Goal: Information Seeking & Learning: Learn about a topic

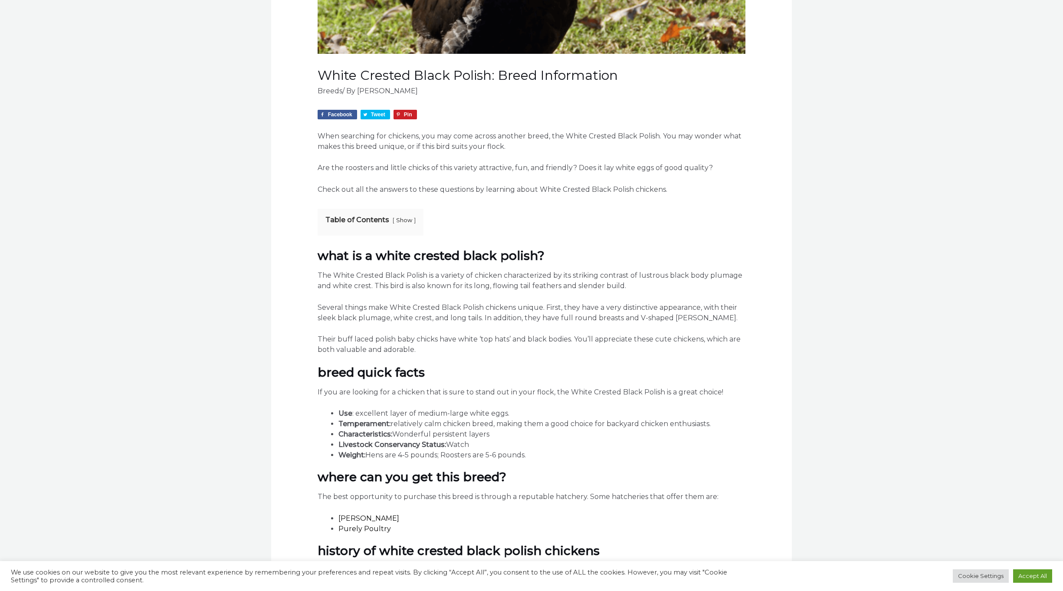
scroll to position [347, 0]
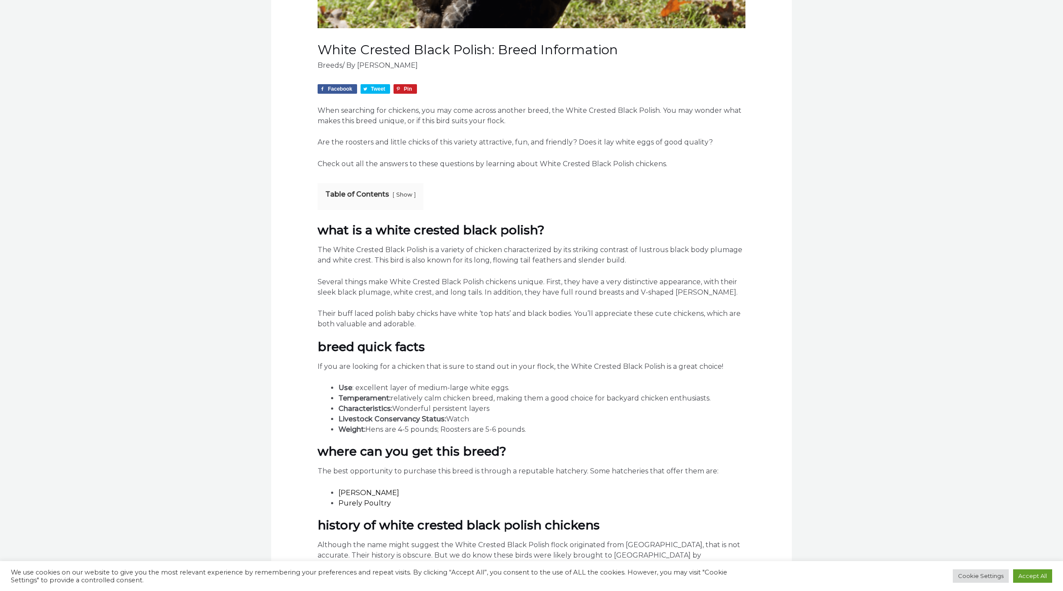
drag, startPoint x: 417, startPoint y: 329, endPoint x: 312, endPoint y: 248, distance: 132.3
drag, startPoint x: 312, startPoint y: 248, endPoint x: 384, endPoint y: 250, distance: 71.2
copy div "The White Crested Black Polish is a variety of chicken characterized by its str…"
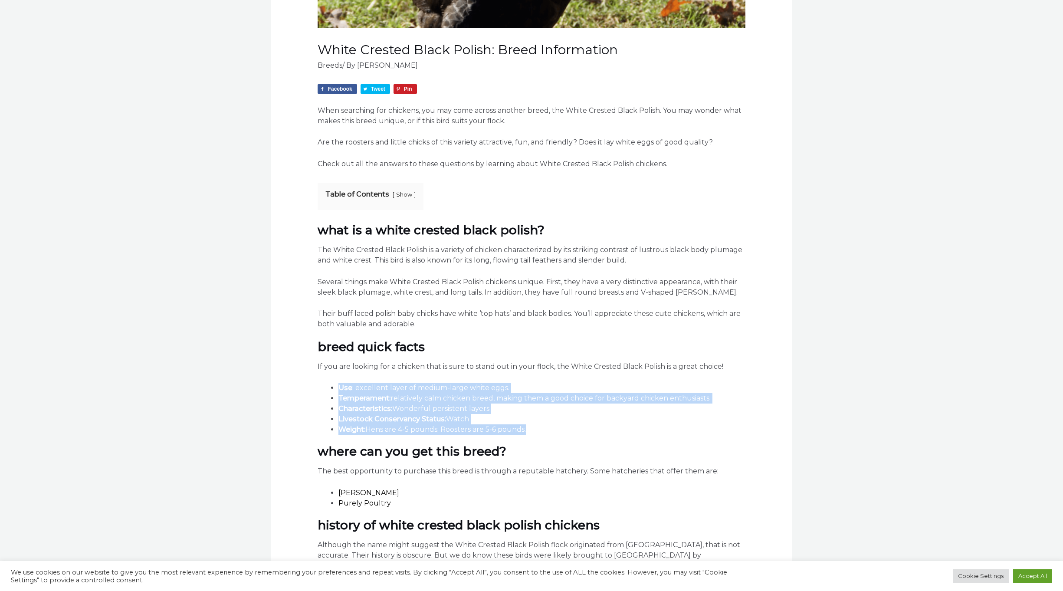
drag, startPoint x: 530, startPoint y: 434, endPoint x: 324, endPoint y: 385, distance: 212.2
drag, startPoint x: 324, startPoint y: 385, endPoint x: 430, endPoint y: 397, distance: 107.3
copy ul "Use : excellent layer of medium-large white eggs. Temperament: relatively calm …"
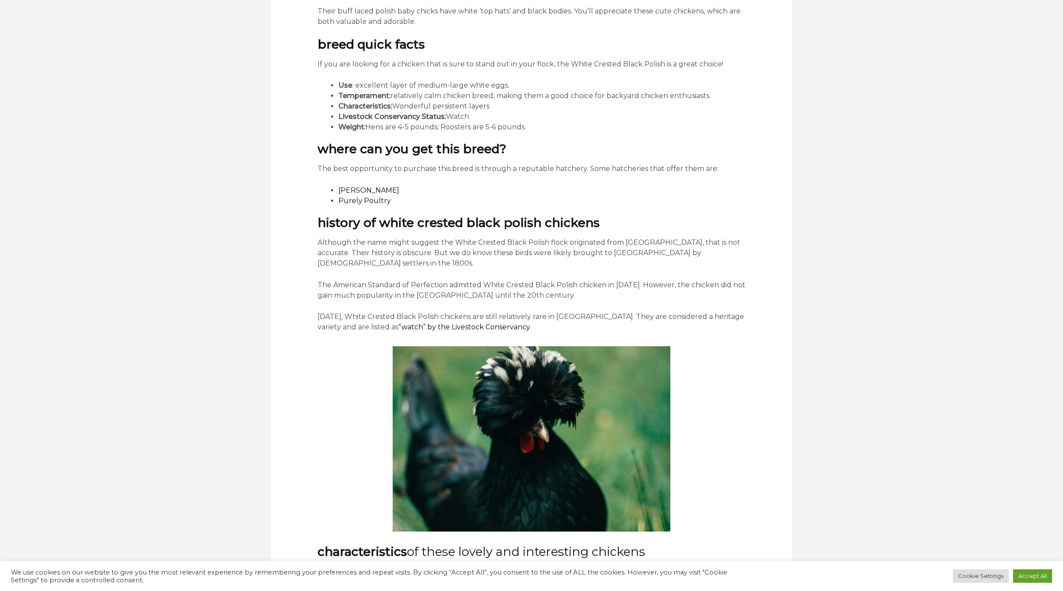
scroll to position [651, 0]
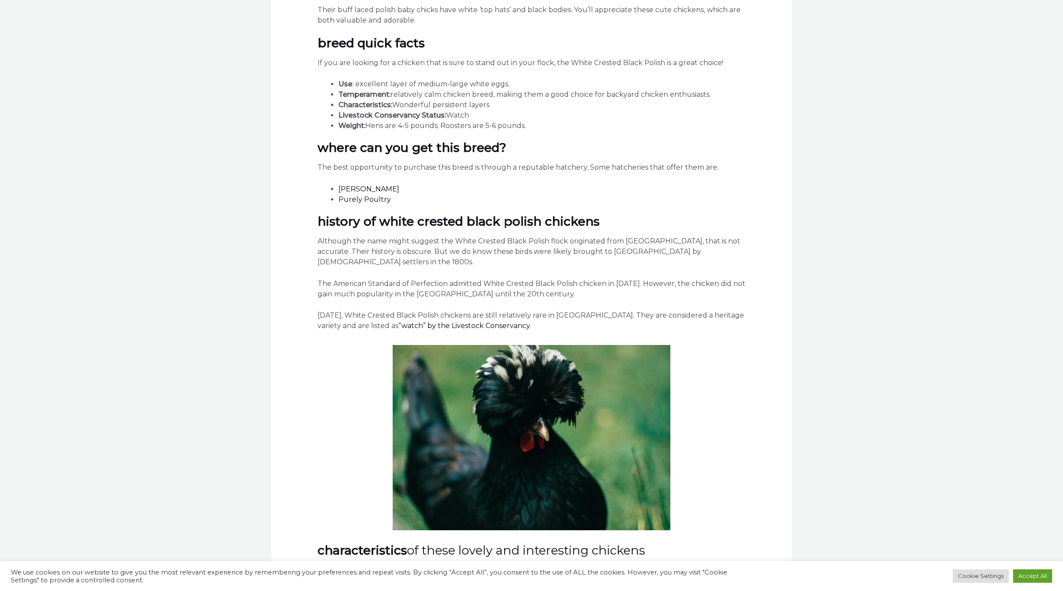
drag, startPoint x: 514, startPoint y: 319, endPoint x: 312, endPoint y: 306, distance: 201.7
drag, startPoint x: 312, startPoint y: 306, endPoint x: 381, endPoint y: 305, distance: 69.0
copy p "[DATE], White Crested Black Polish chickens are still relatively rare in [GEOGR…"
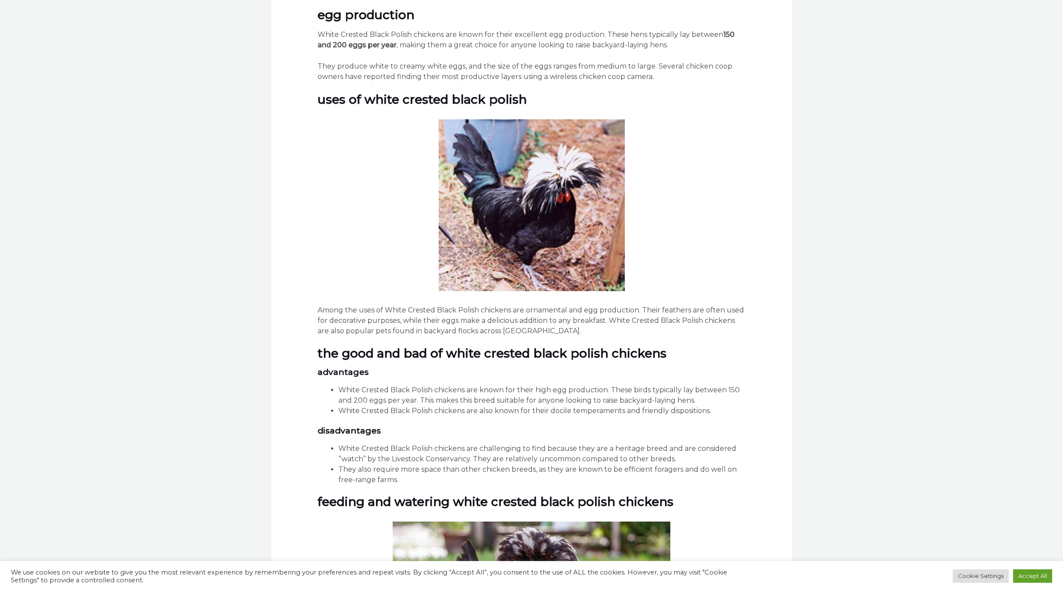
scroll to position [1518, 0]
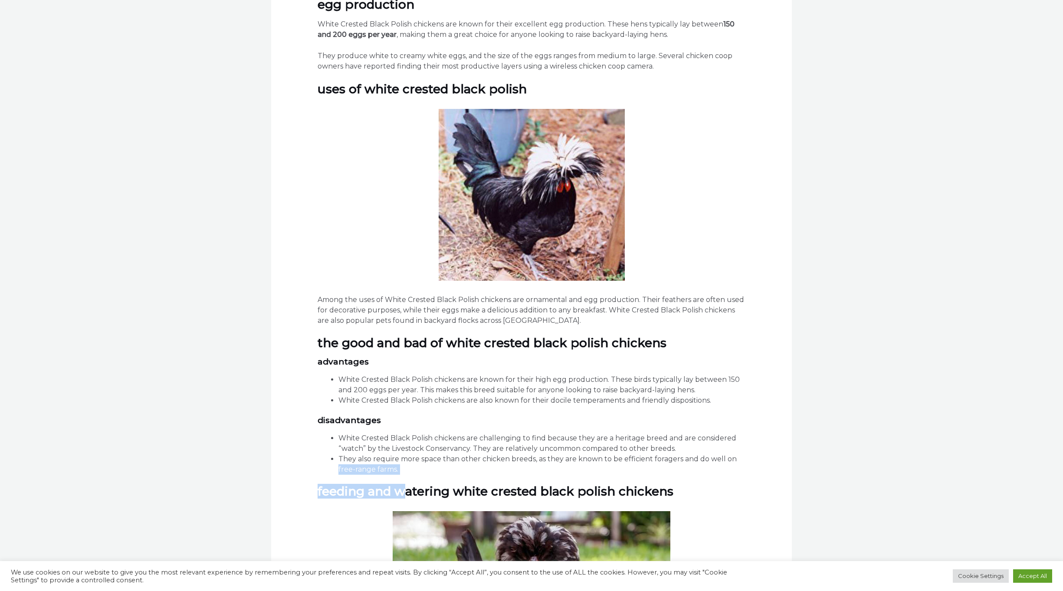
drag, startPoint x: 409, startPoint y: 447, endPoint x: 327, endPoint y: 436, distance: 82.2
click at [327, 436] on div "Facebook Tweet Pin When searching for chickens, you may come across another bre…" at bounding box center [532, 22] width 428 height 2219
drag, startPoint x: 401, startPoint y: 436, endPoint x: 328, endPoint y: 407, distance: 78.6
click at [328, 407] on div "Facebook Tweet Pin When searching for chickens, you may come across another bre…" at bounding box center [532, 22] width 428 height 2219
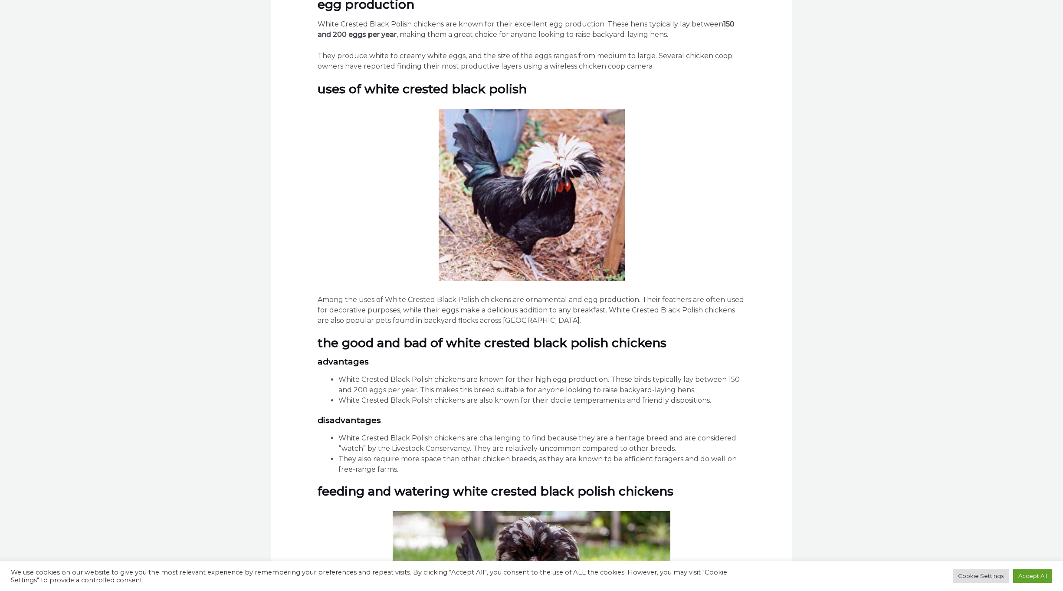
drag, startPoint x: 328, startPoint y: 407, endPoint x: 422, endPoint y: 412, distance: 93.9
copy ul "White Crested Black Polish chickens are challenging to find because they are a …"
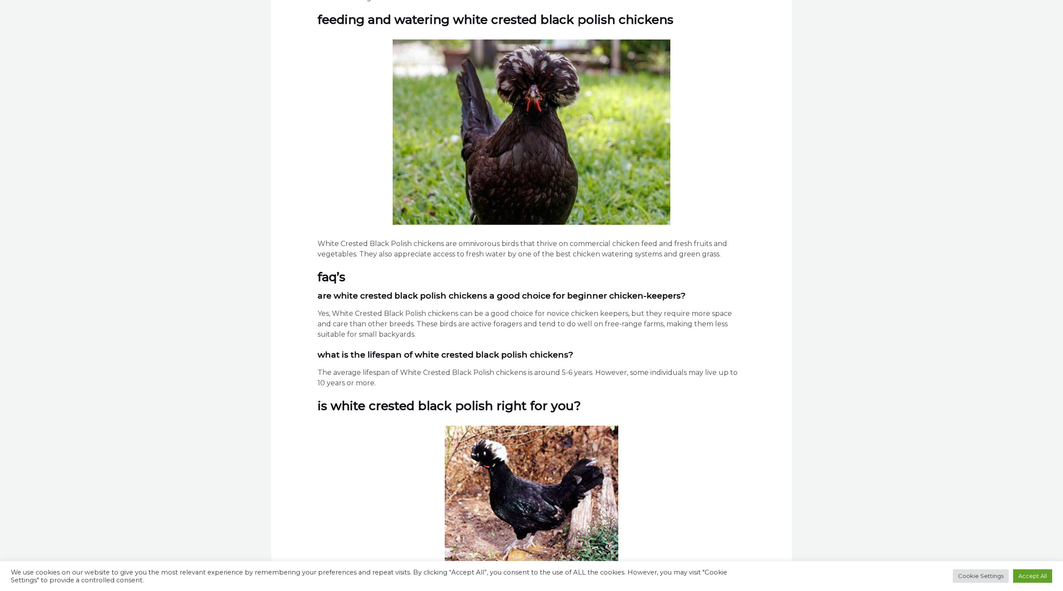
scroll to position [1996, 0]
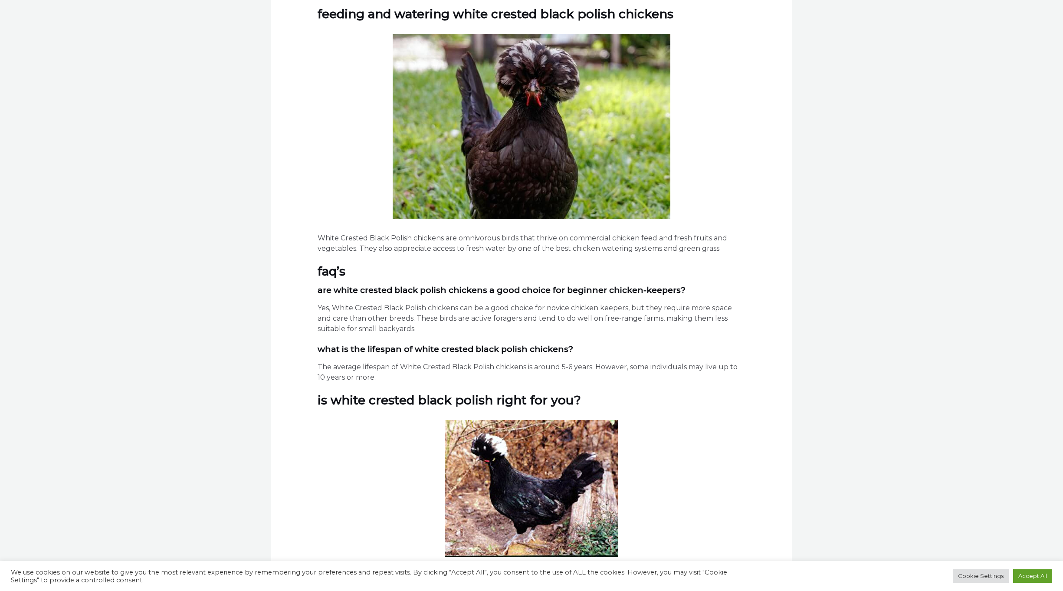
drag, startPoint x: 378, startPoint y: 351, endPoint x: 311, endPoint y: 337, distance: 68.2
drag, startPoint x: 311, startPoint y: 337, endPoint x: 348, endPoint y: 340, distance: 37.4
copy p "The average lifespan of White Crested Black Polish chickens is around 5-6 years…"
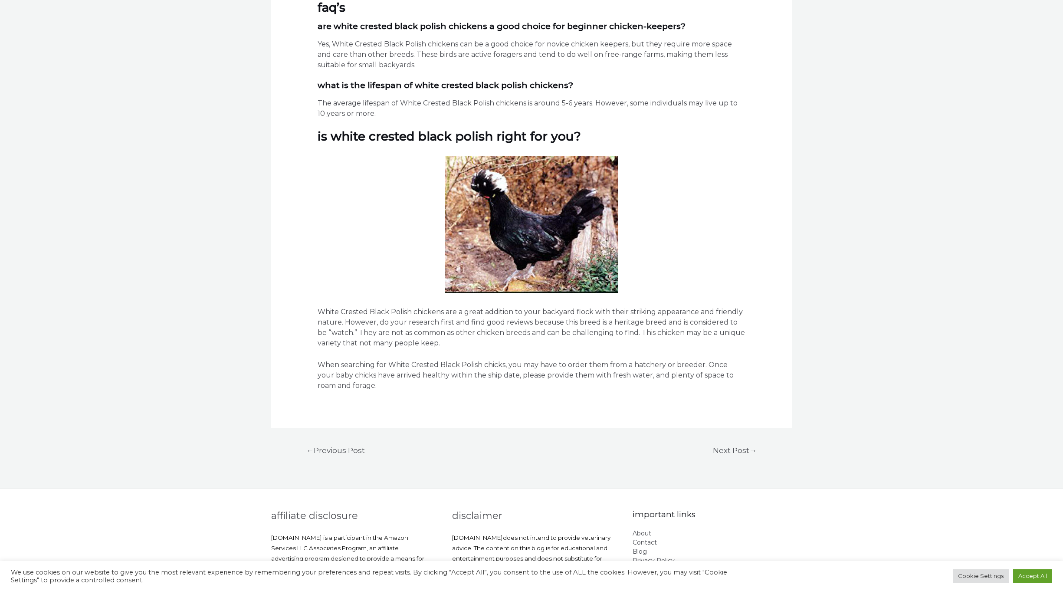
scroll to position [2299, 0]
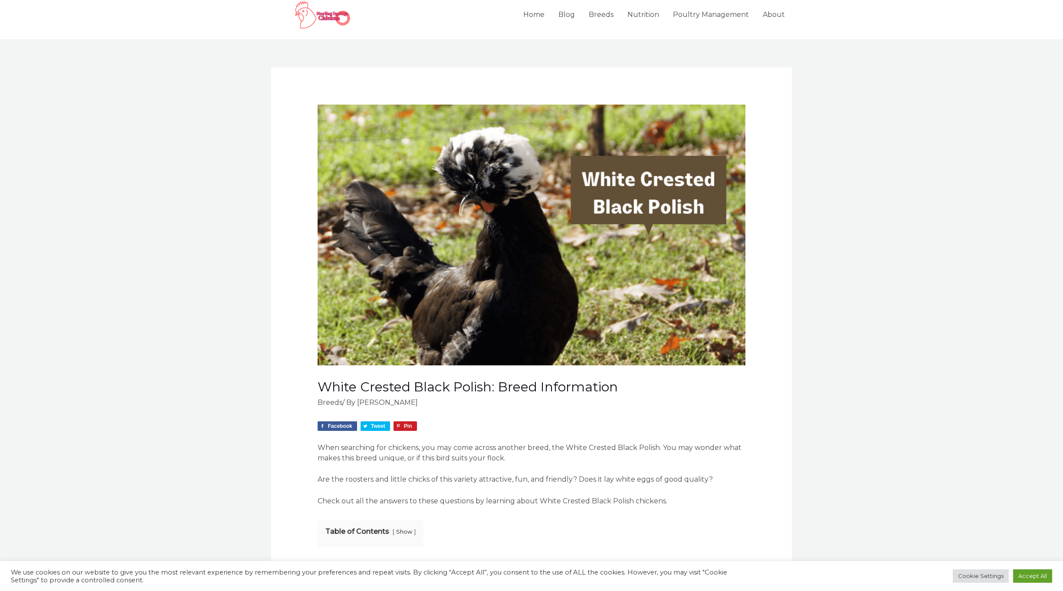
scroll to position [0, 0]
